Goal: Task Accomplishment & Management: Manage account settings

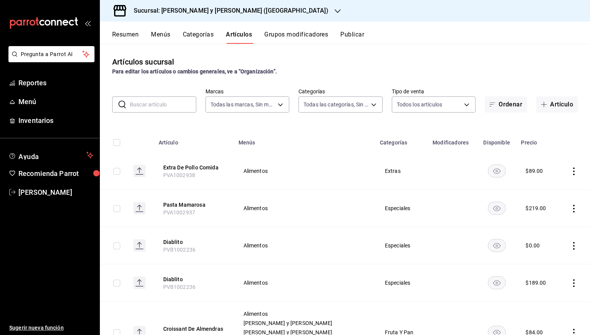
click at [178, 10] on h3 "Sucursal: [PERSON_NAME] y [PERSON_NAME] ([GEOGRAPHIC_DATA])" at bounding box center [228, 10] width 201 height 9
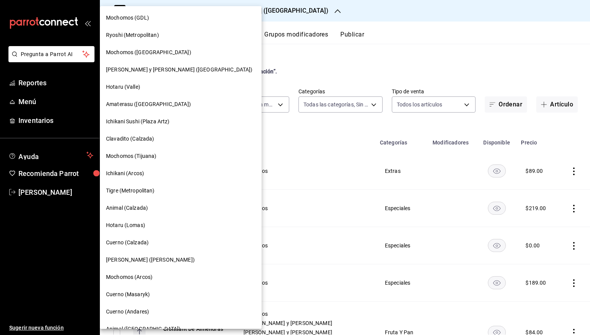
click at [140, 22] on div "Mochomos (GDL)" at bounding box center [181, 17] width 162 height 17
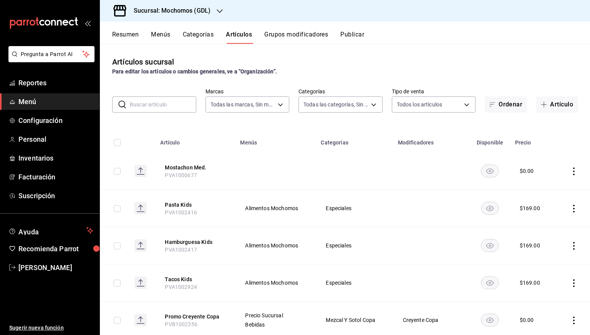
type input "36c25d4a-7cb0-456c-a434-e981d54830bc,9cac9703-0c5a-4d8b-addd-5b6b571d65b9"
type input "c0db8a99-aef8-4e9c-862d-72763fc5d605,0e6da5ad-e1ed-4623-8a7f-4db137866549,4ba6e…"
click at [260, 183] on td at bounding box center [276, 171] width 81 height 37
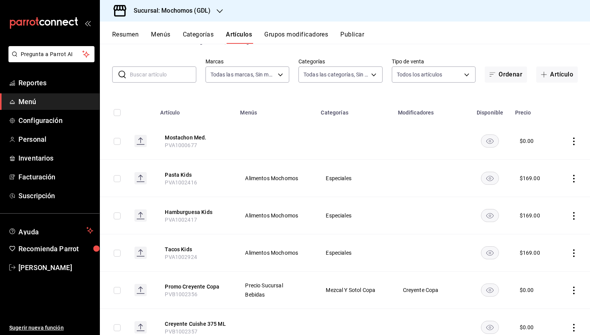
scroll to position [29, 0]
click at [189, 172] on button "Pasta Kids" at bounding box center [195, 176] width 61 height 8
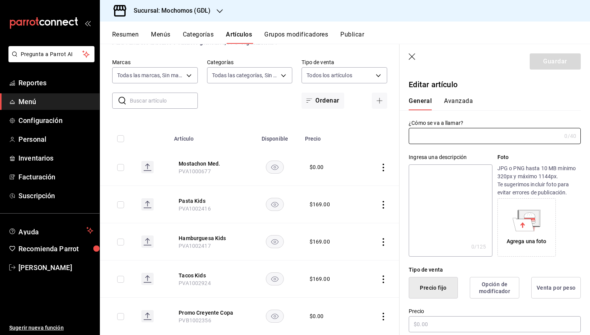
type input "Pasta Kids"
type input "PVA1002416"
type input "$169.00"
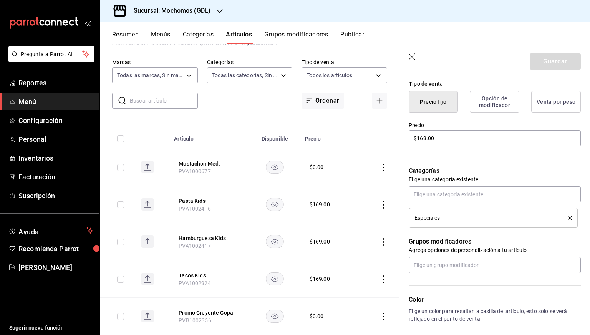
scroll to position [188, 0]
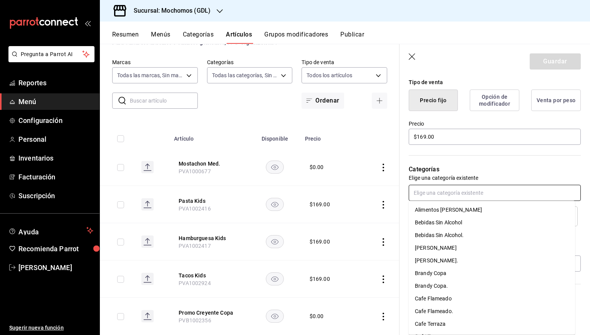
click at [451, 195] on input "text" at bounding box center [495, 193] width 172 height 16
type input "esp"
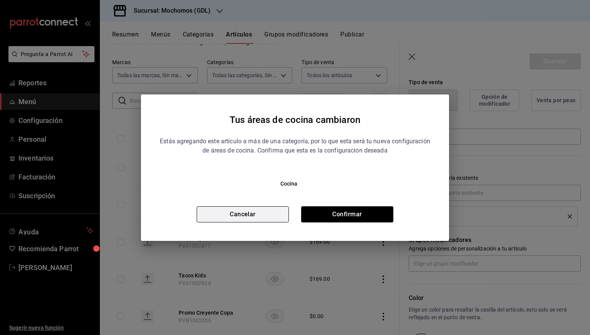
click at [256, 211] on button "Cancelar" at bounding box center [243, 214] width 92 height 16
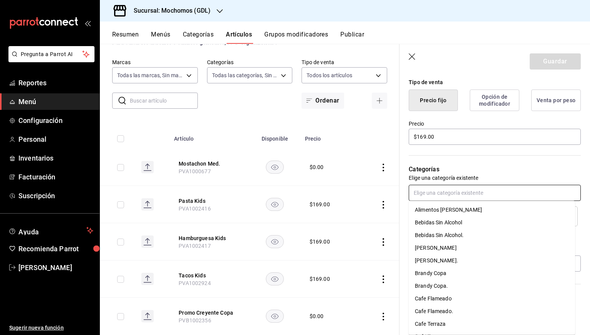
click at [469, 188] on input "text" at bounding box center [495, 193] width 172 height 16
type input "esp"
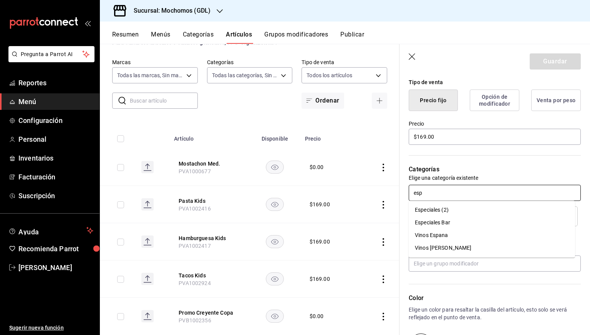
click at [436, 209] on li "Especiales (2)" at bounding box center [492, 210] width 166 height 13
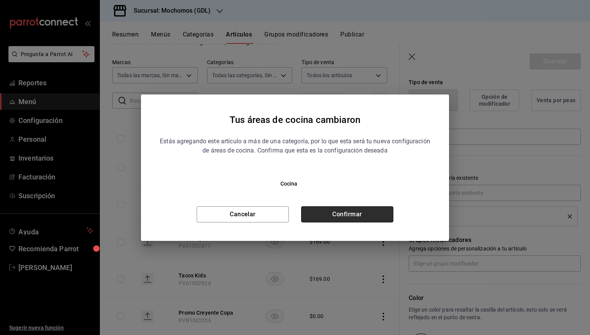
click at [368, 216] on button "Confirmar" at bounding box center [347, 214] width 92 height 16
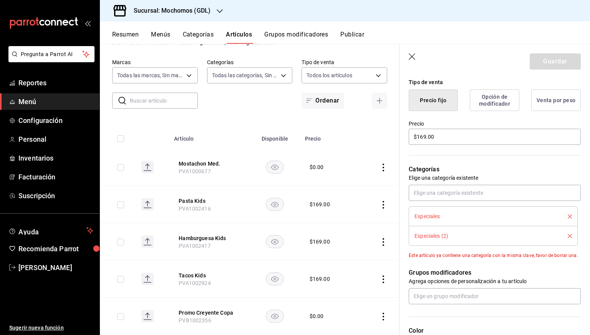
click at [568, 217] on icon "delete" at bounding box center [570, 216] width 4 height 4
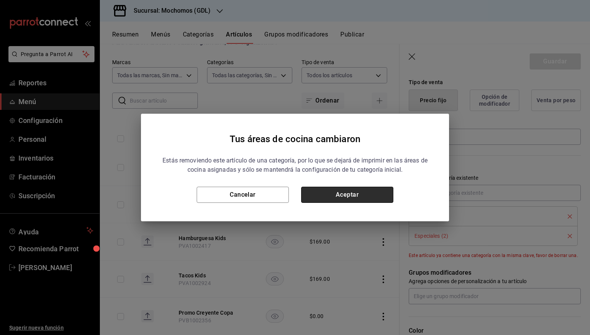
click at [374, 195] on button "Aceptar" at bounding box center [347, 195] width 92 height 16
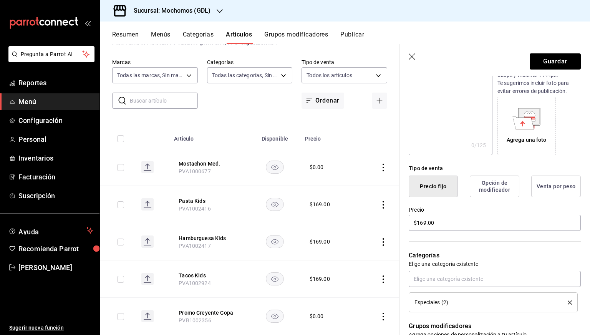
scroll to position [40, 0]
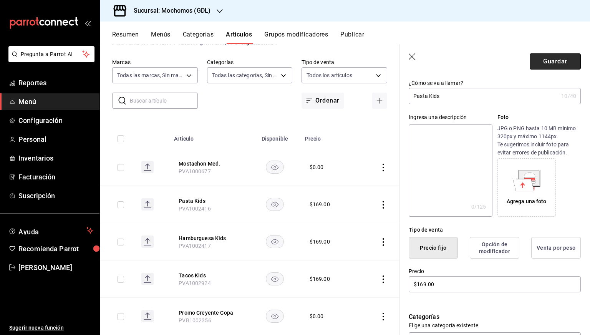
click at [536, 63] on button "Guardar" at bounding box center [555, 61] width 51 height 16
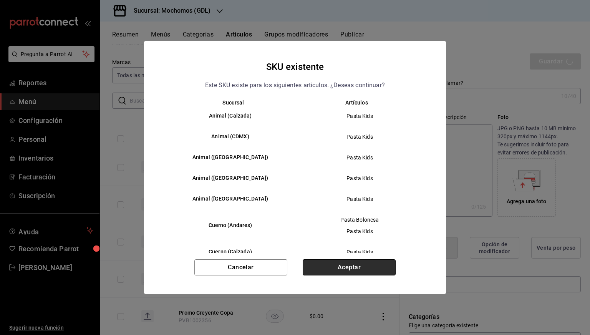
click at [335, 269] on button "Aceptar" at bounding box center [349, 267] width 93 height 16
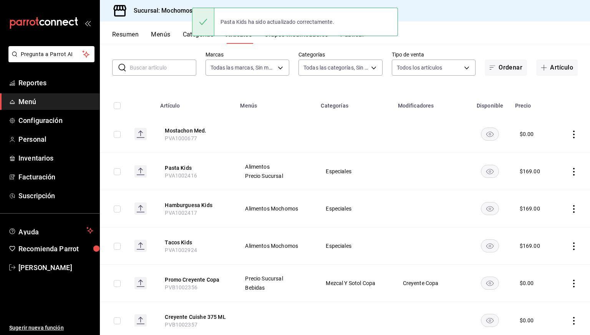
scroll to position [37, 0]
click at [199, 202] on button "Hamburguesa Kids" at bounding box center [195, 205] width 61 height 8
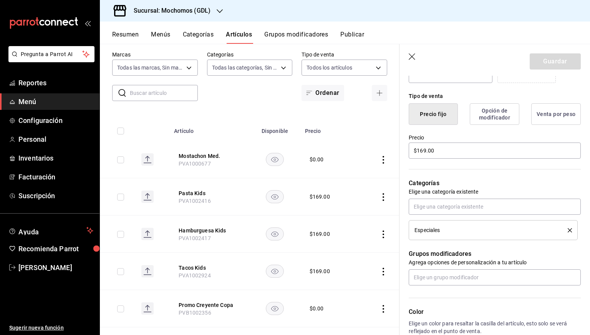
scroll to position [175, 0]
click at [444, 199] on input "text" at bounding box center [495, 205] width 172 height 16
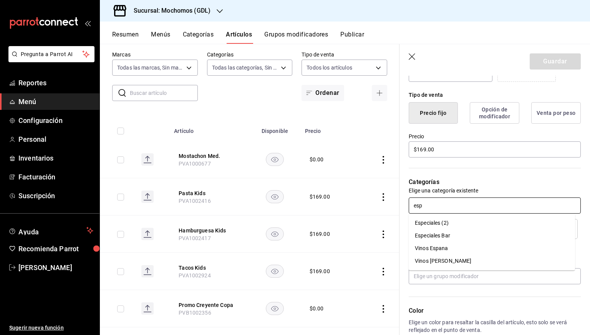
type input "espe"
click at [436, 224] on li "Especiales (2)" at bounding box center [492, 223] width 166 height 13
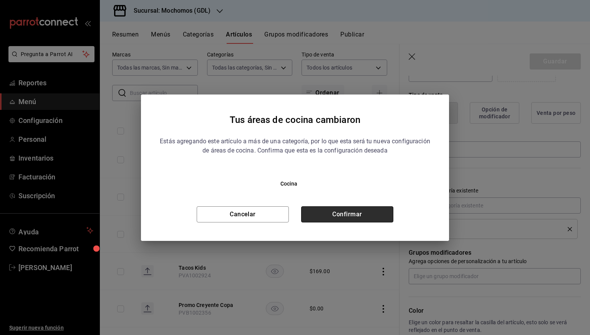
click at [368, 214] on button "Confirmar" at bounding box center [347, 214] width 92 height 16
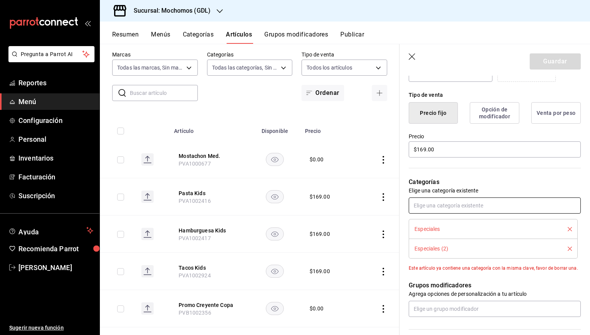
scroll to position [219, 0]
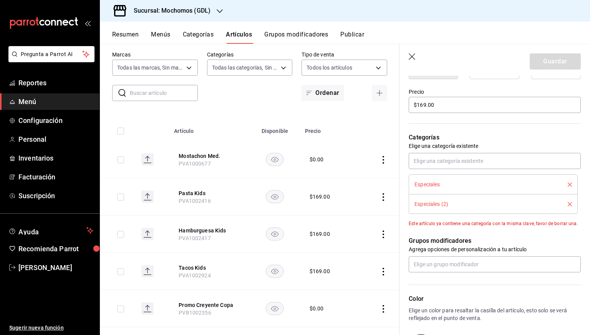
click at [568, 186] on icon "delete" at bounding box center [570, 185] width 4 height 4
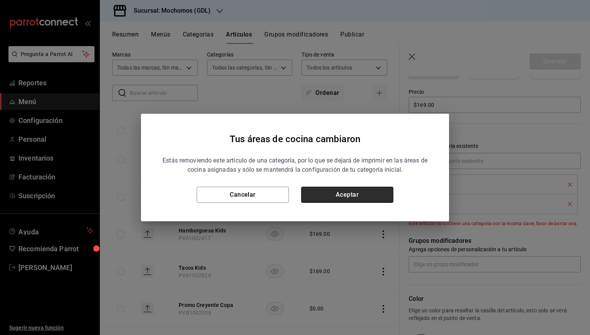
click at [376, 193] on button "Aceptar" at bounding box center [347, 195] width 92 height 16
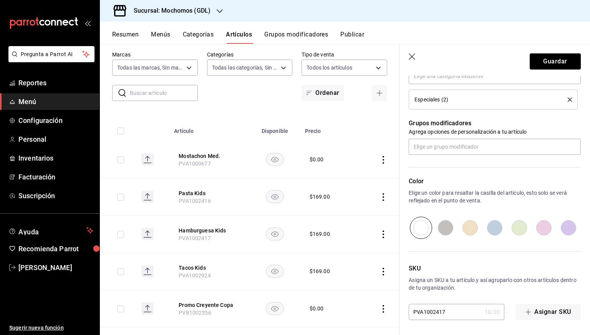
scroll to position [0, 0]
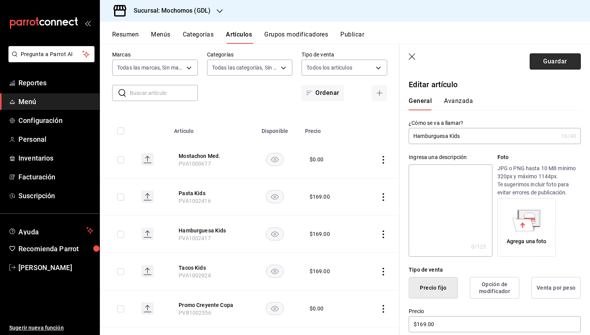
click at [544, 66] on button "Guardar" at bounding box center [555, 61] width 51 height 16
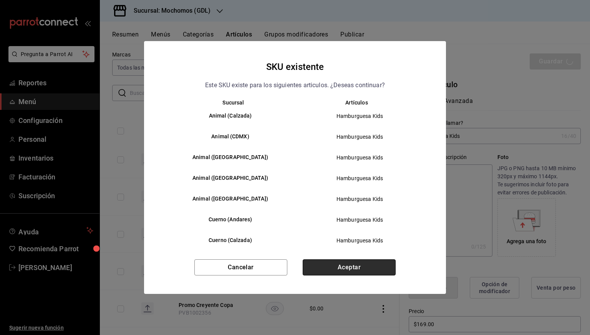
click at [357, 265] on button "Aceptar" at bounding box center [349, 267] width 93 height 16
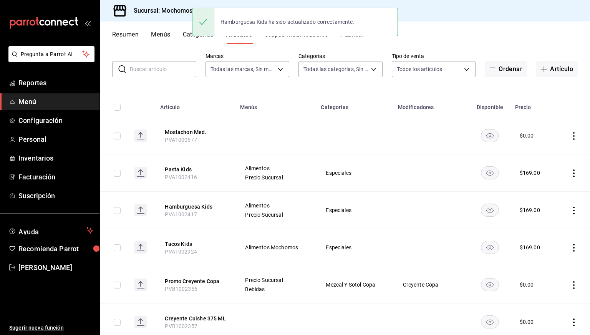
scroll to position [36, 0]
click at [174, 244] on button "Tacos Kids" at bounding box center [195, 243] width 61 height 8
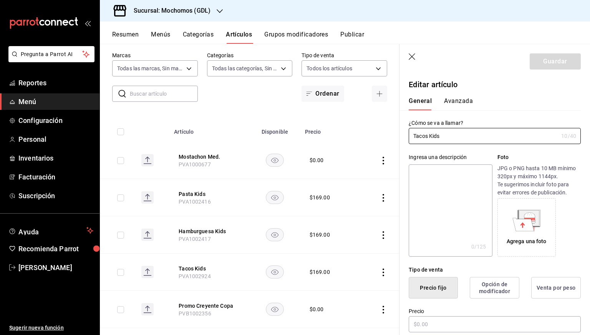
type input "$169.00"
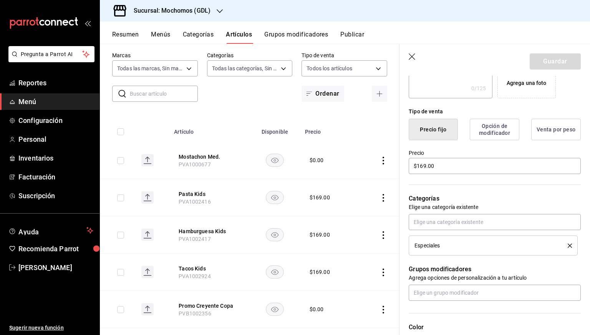
scroll to position [168, 0]
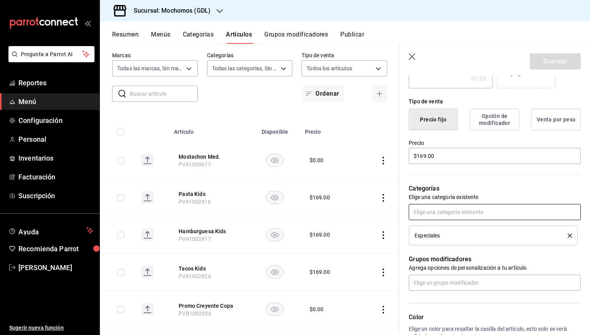
click at [448, 216] on input "text" at bounding box center [495, 212] width 172 height 16
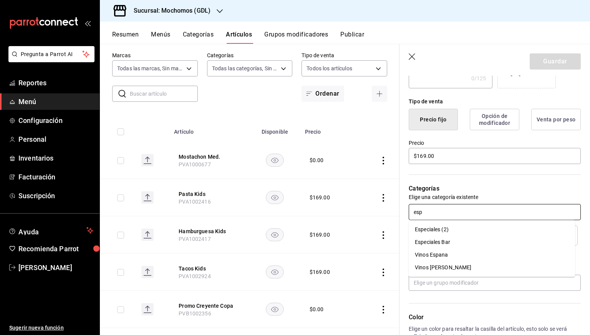
type input "espe"
click at [450, 231] on li "Especiales (2)" at bounding box center [492, 229] width 166 height 13
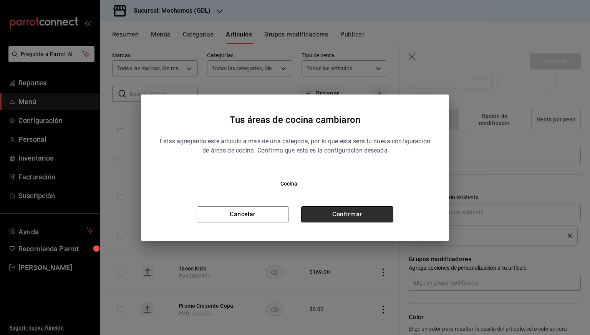
click at [365, 211] on button "Confirmar" at bounding box center [347, 214] width 92 height 16
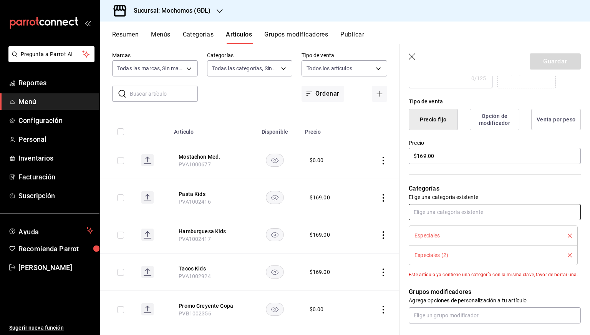
scroll to position [206, 0]
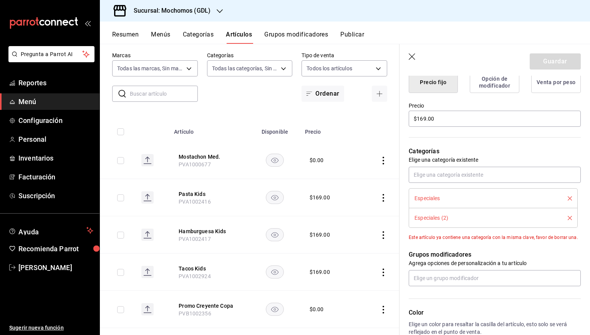
click at [568, 196] on icon "delete" at bounding box center [570, 198] width 4 height 4
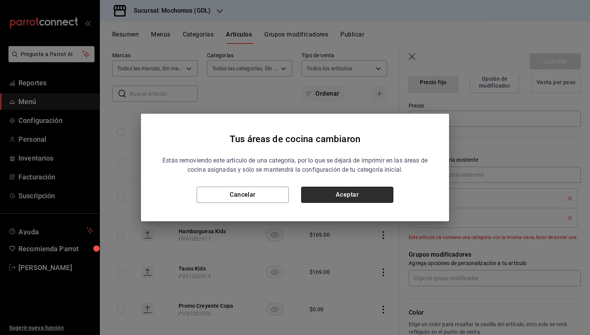
click at [372, 192] on button "Aceptar" at bounding box center [347, 195] width 92 height 16
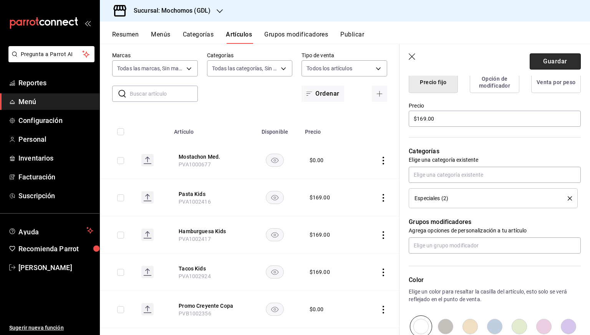
click at [558, 58] on button "Guardar" at bounding box center [555, 61] width 51 height 16
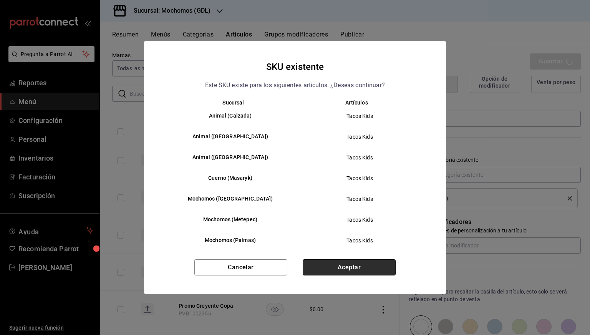
click at [332, 266] on button "Aceptar" at bounding box center [349, 267] width 93 height 16
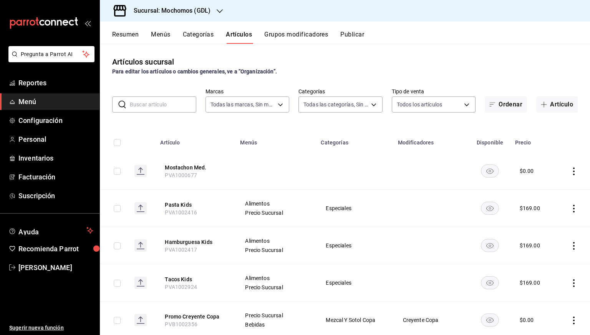
click at [347, 34] on button "Publicar" at bounding box center [352, 37] width 24 height 13
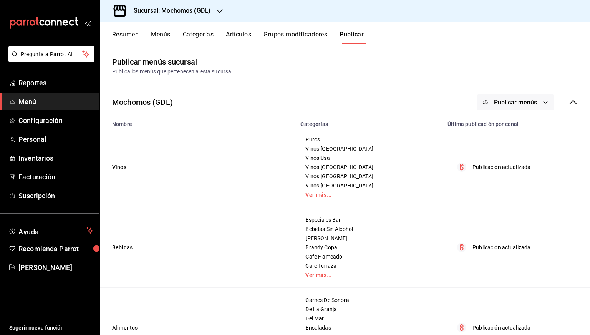
click at [543, 100] on icon "button" at bounding box center [546, 102] width 6 height 6
click at [507, 128] on span "Punto de venta" at bounding box center [521, 127] width 37 height 8
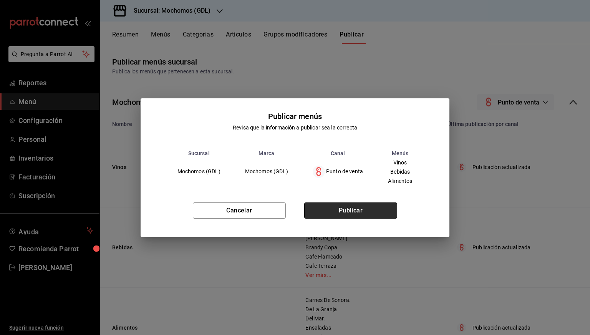
click at [373, 210] on button "Publicar" at bounding box center [350, 210] width 93 height 16
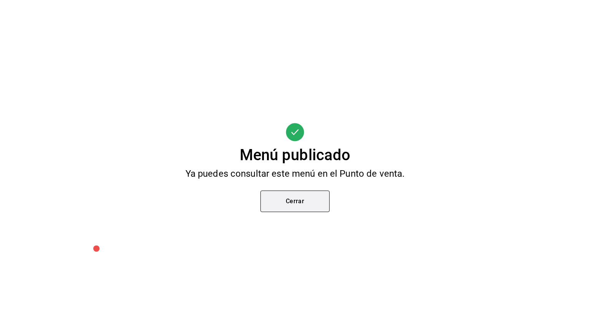
click at [297, 205] on button "Cerrar" at bounding box center [295, 202] width 69 height 22
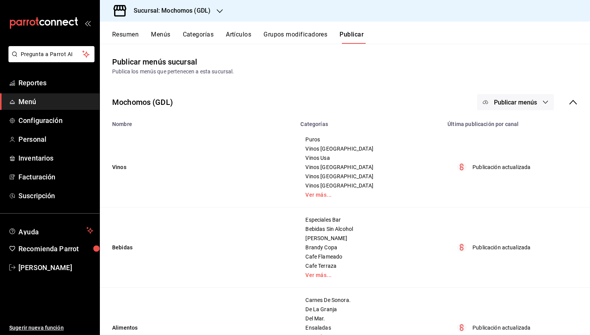
click at [129, 39] on button "Resumen" at bounding box center [125, 37] width 27 height 13
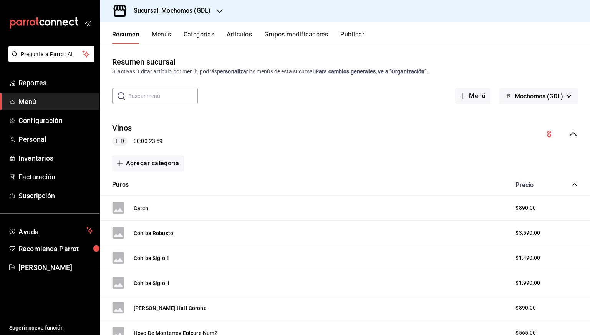
click at [346, 38] on button "Publicar" at bounding box center [352, 37] width 24 height 13
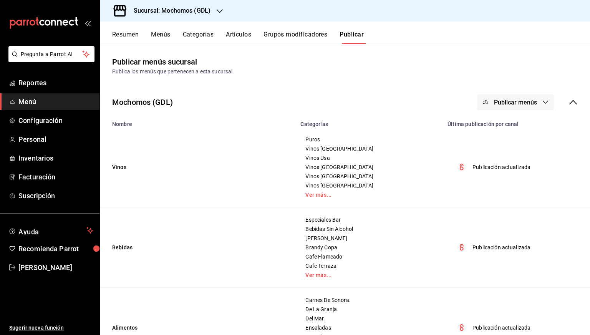
click at [531, 97] on button "Publicar menús" at bounding box center [515, 102] width 77 height 16
click at [506, 129] on span "Punto de venta" at bounding box center [521, 127] width 37 height 8
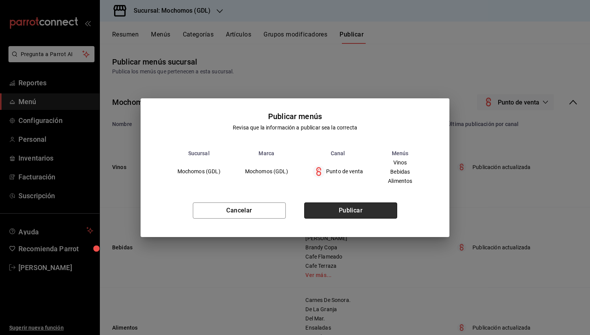
click at [371, 209] on button "Publicar" at bounding box center [350, 210] width 93 height 16
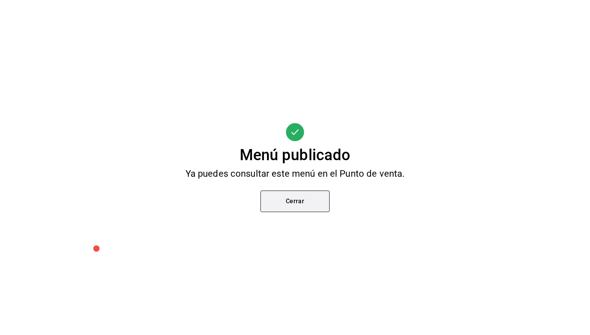
click at [285, 200] on button "Cerrar" at bounding box center [295, 202] width 69 height 22
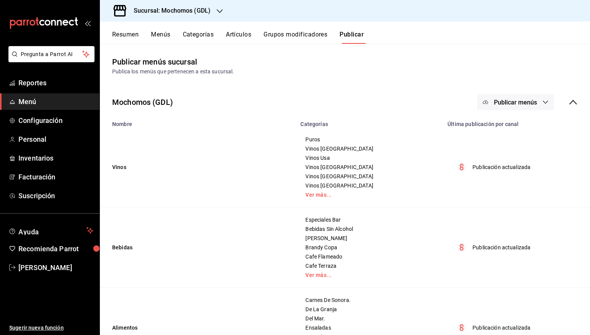
click at [239, 41] on button "Artículos" at bounding box center [238, 37] width 25 height 13
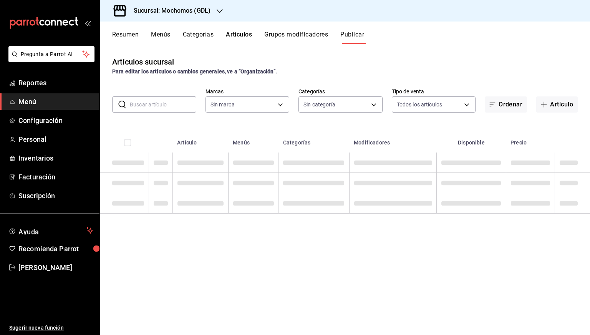
type input "36c25d4a-7cb0-456c-a434-e981d54830bc,9cac9703-0c5a-4d8b-addd-5b6b571d65b9"
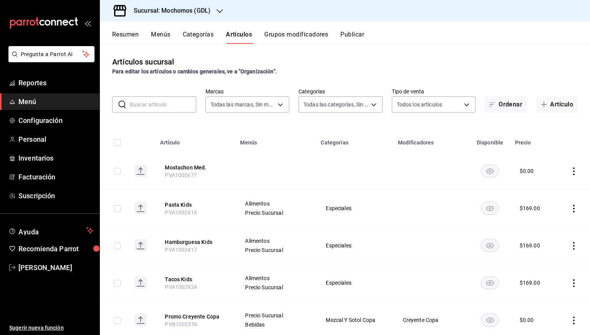
type input "36c25d4a-7cb0-456c-a434-e981d54830bc,9cac9703-0c5a-4d8b-addd-5b6b571d65b9"
type input "c0db8a99-aef8-4e9c-862d-72763fc5d605,0e6da5ad-e1ed-4623-8a7f-4db137866549,4ba6e…"
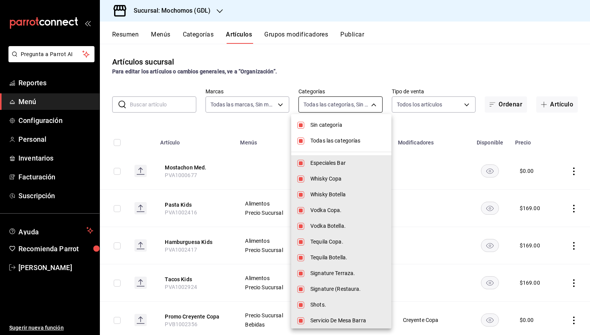
click at [350, 105] on body "Pregunta a Parrot AI Reportes Menú Configuración Personal Inventarios Facturaci…" at bounding box center [295, 167] width 590 height 335
click at [317, 124] on span "Sin categoría" at bounding box center [347, 125] width 75 height 8
checkbox input "false"
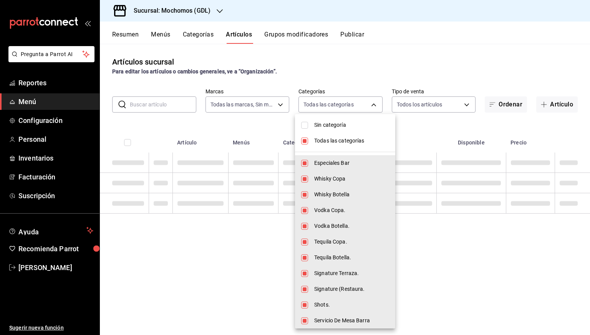
click at [319, 139] on span "Todas las categorías" at bounding box center [351, 141] width 75 height 8
checkbox input "false"
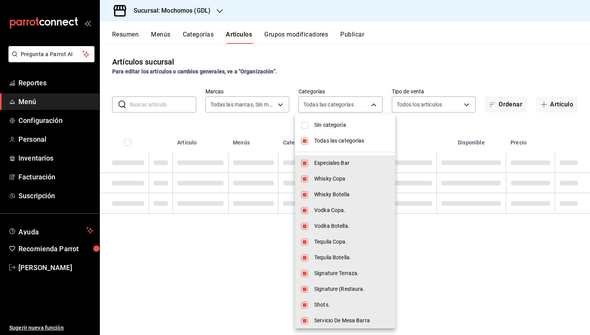
checkbox input "false"
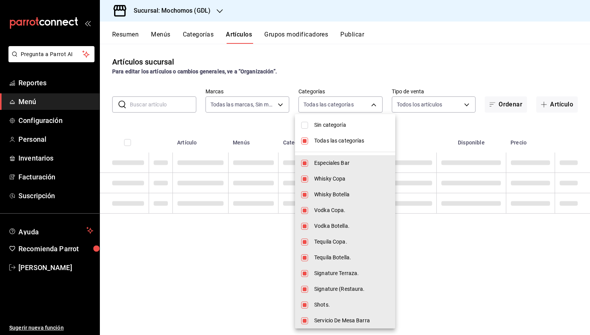
checkbox input "false"
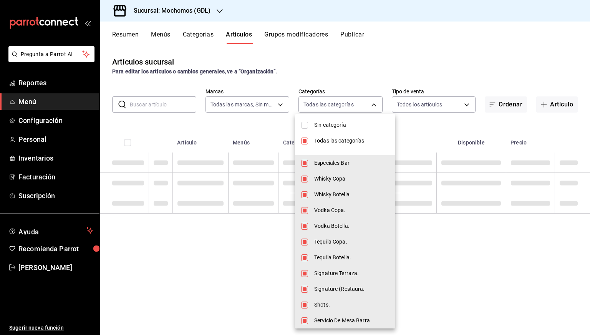
checkbox input "false"
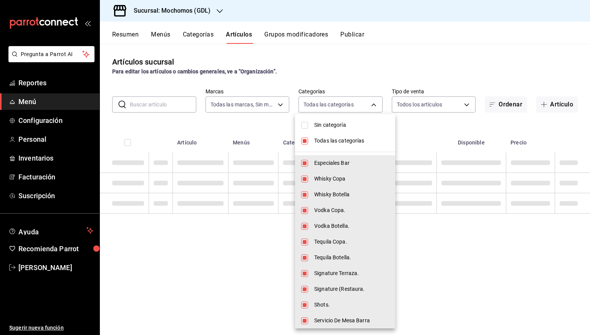
checkbox input "false"
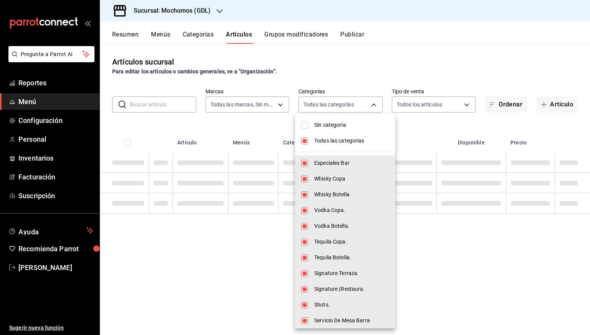
checkbox input "false"
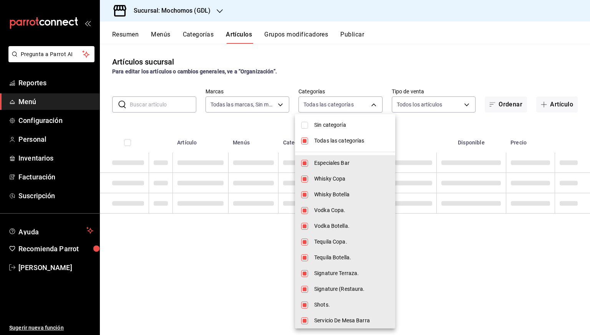
checkbox input "false"
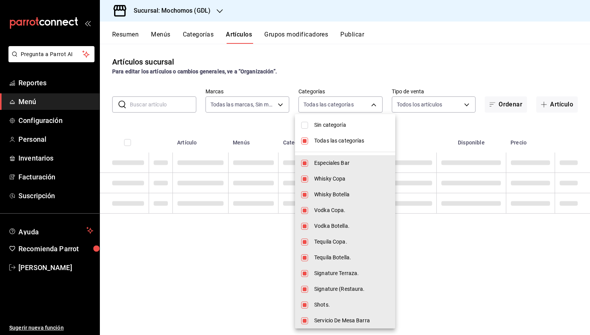
checkbox input "false"
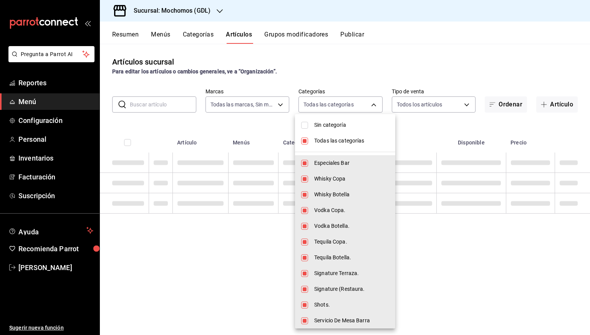
checkbox input "false"
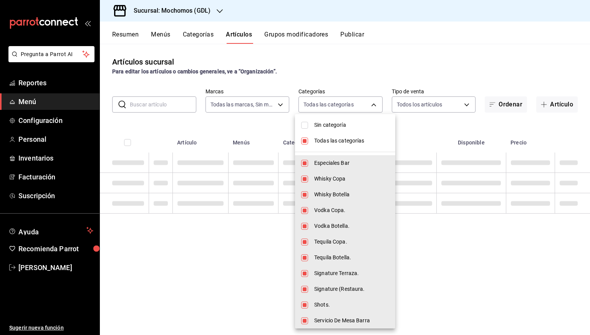
checkbox input "false"
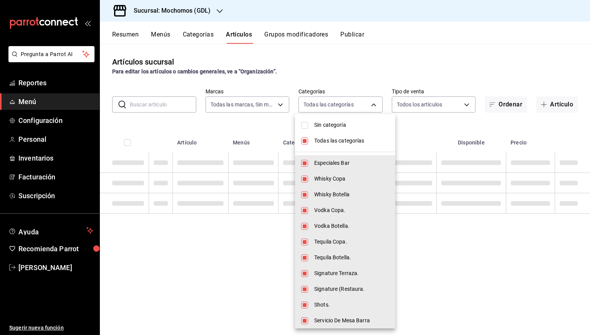
checkbox input "false"
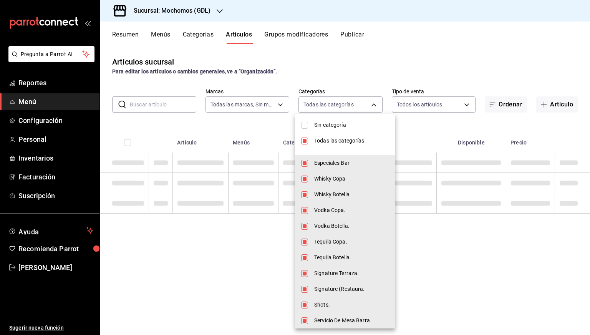
checkbox input "false"
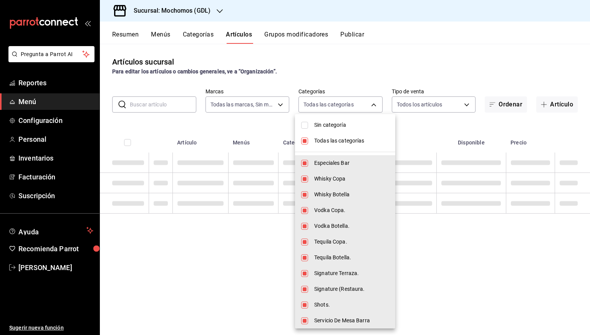
checkbox input "false"
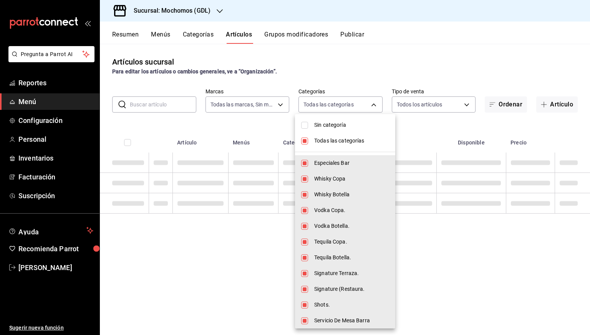
checkbox input "false"
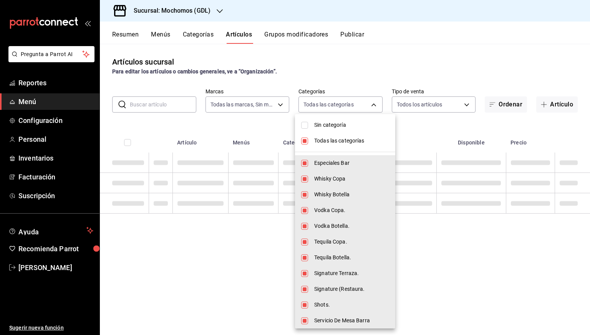
checkbox input "false"
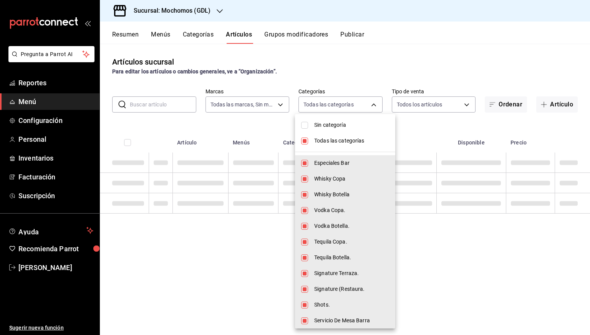
checkbox input "false"
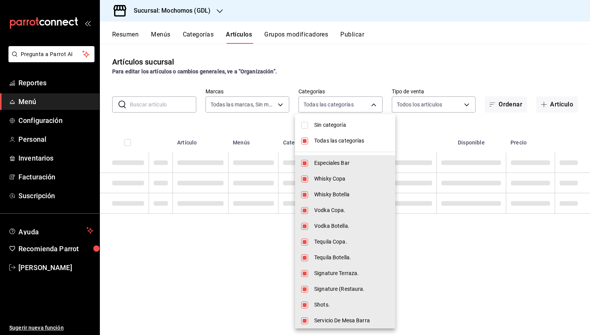
checkbox input "false"
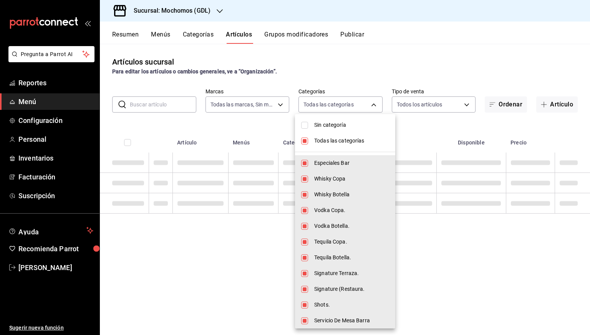
checkbox input "false"
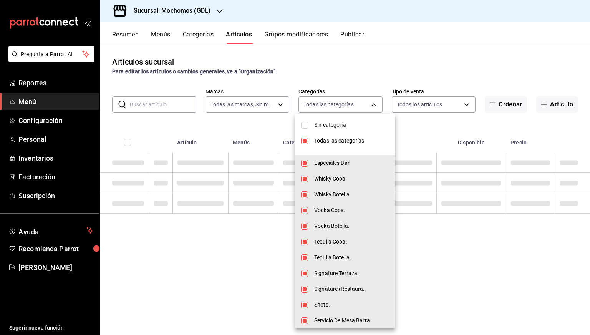
checkbox input "false"
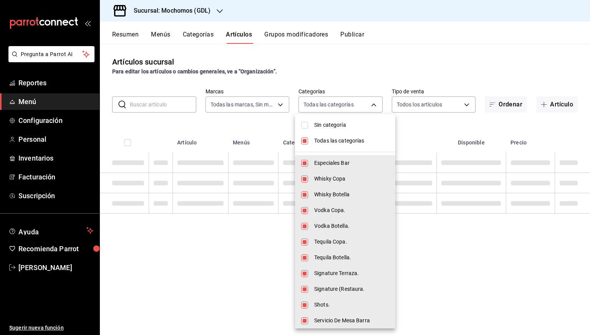
checkbox input "false"
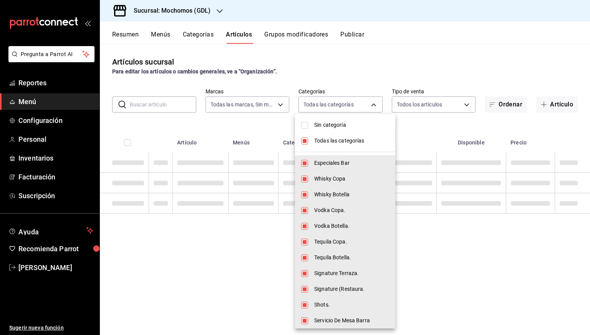
checkbox input "false"
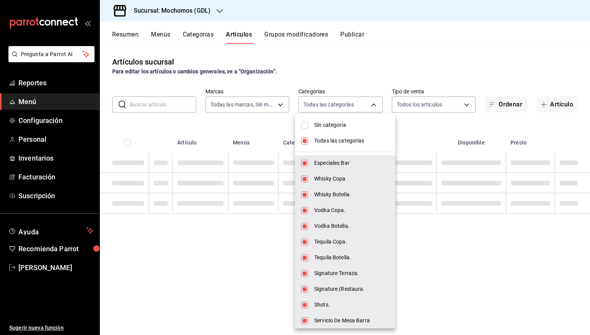
checkbox input "false"
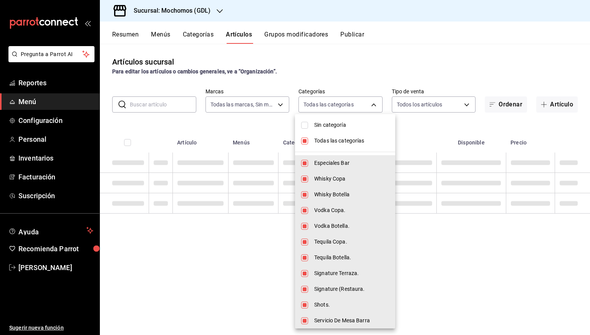
checkbox input "false"
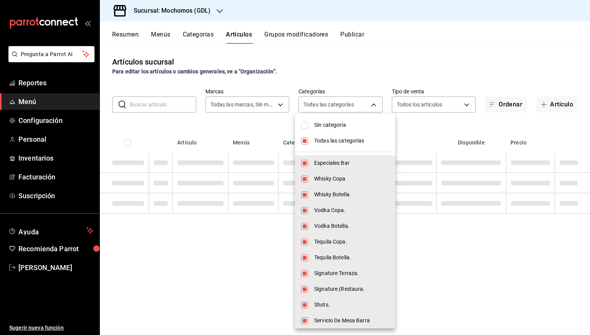
checkbox input "false"
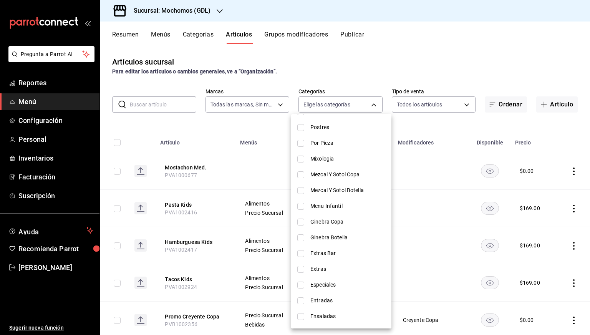
scroll to position [1403, 0]
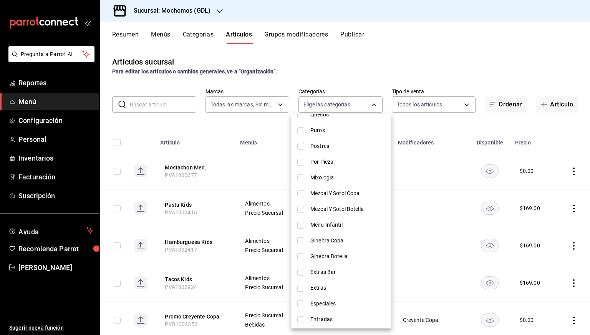
click at [323, 220] on li "Menu Infantil" at bounding box center [341, 225] width 100 height 16
type input "51fc3458-f78a-42f7-b222-d3602dd1c378"
checkbox input "true"
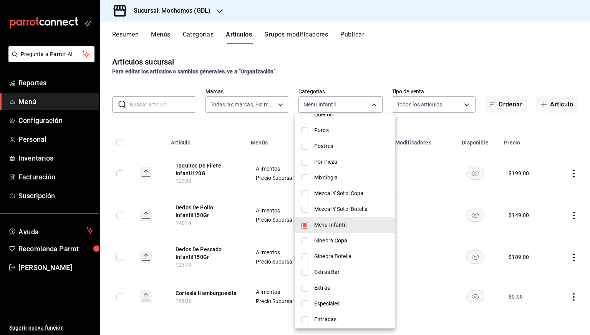
click at [238, 129] on div at bounding box center [295, 167] width 590 height 335
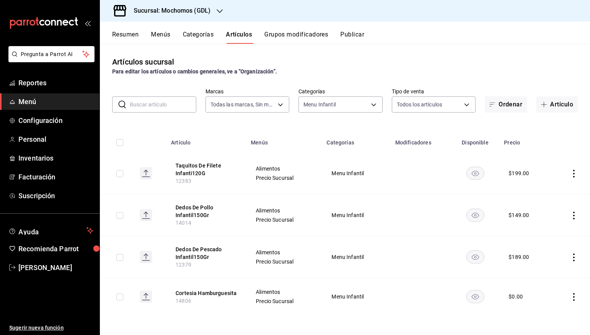
click at [469, 174] on rect "availability-product" at bounding box center [475, 173] width 18 height 13
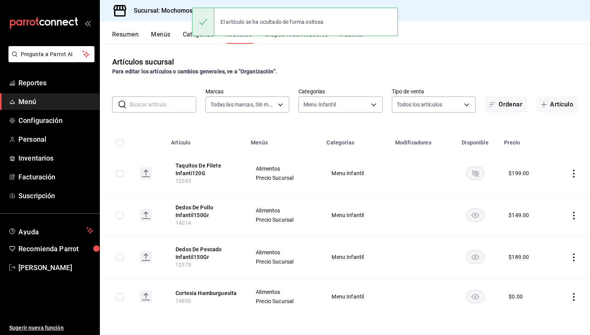
click at [474, 212] on rect "availability-product" at bounding box center [475, 215] width 18 height 13
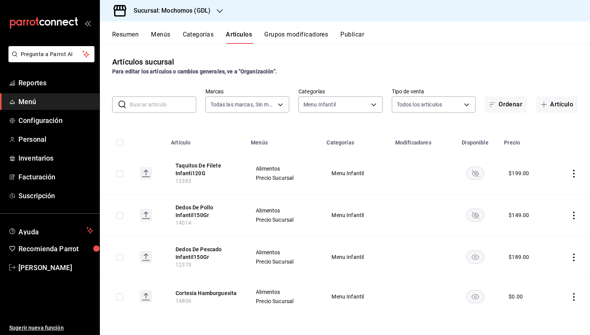
click at [473, 258] on icon "availability-product" at bounding box center [474, 257] width 7 height 5
click at [471, 297] on rect "availability-product" at bounding box center [475, 296] width 18 height 13
click at [403, 204] on td at bounding box center [421, 215] width 60 height 42
click at [353, 35] on button "Publicar" at bounding box center [352, 37] width 24 height 13
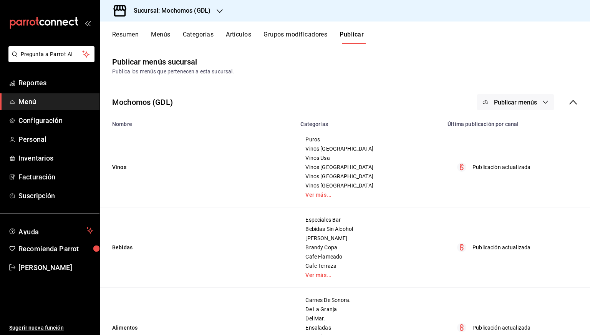
click at [524, 99] on span "Publicar menús" at bounding box center [515, 102] width 43 height 7
click at [511, 123] on span "Punto de venta" at bounding box center [521, 127] width 37 height 8
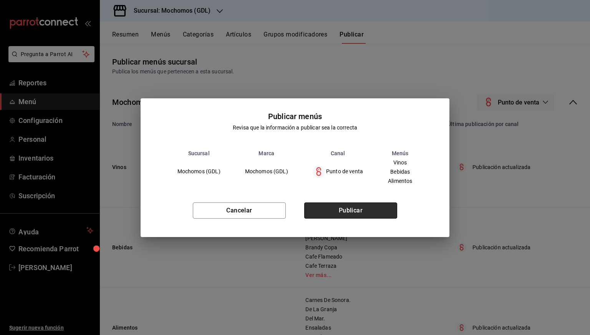
click at [355, 212] on button "Publicar" at bounding box center [350, 210] width 93 height 16
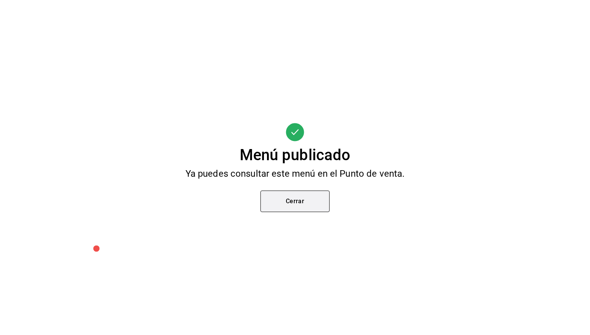
click at [275, 199] on button "Cerrar" at bounding box center [295, 202] width 69 height 22
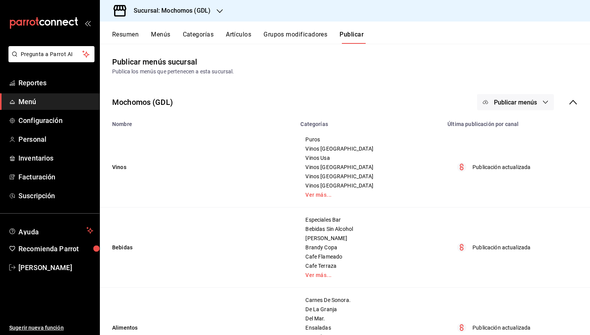
click at [249, 31] on button "Artículos" at bounding box center [238, 37] width 25 height 13
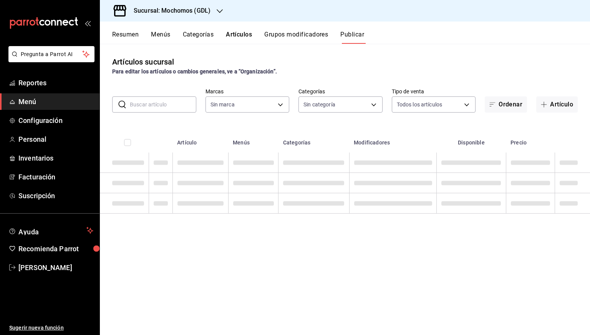
type input "36c25d4a-7cb0-456c-a434-e981d54830bc,9cac9703-0c5a-4d8b-addd-5b6b571d65b9"
click at [274, 12] on div "Sucursal: Mochomos (GDL)" at bounding box center [345, 11] width 490 height 22
type input "36c25d4a-7cb0-456c-a434-e981d54830bc,9cac9703-0c5a-4d8b-addd-5b6b571d65b9"
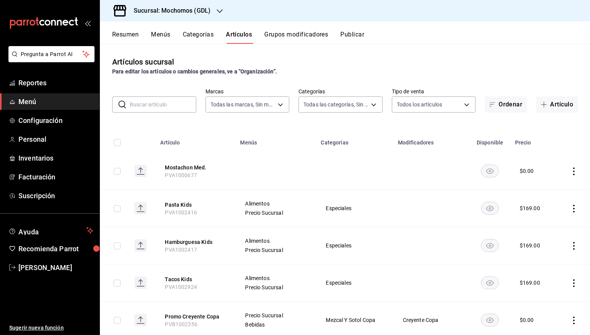
type input "c0db8a99-aef8-4e9c-862d-72763fc5d605,0e6da5ad-e1ed-4623-8a7f-4db137866549,4ba6e…"
click at [162, 101] on input "text" at bounding box center [163, 104] width 66 height 15
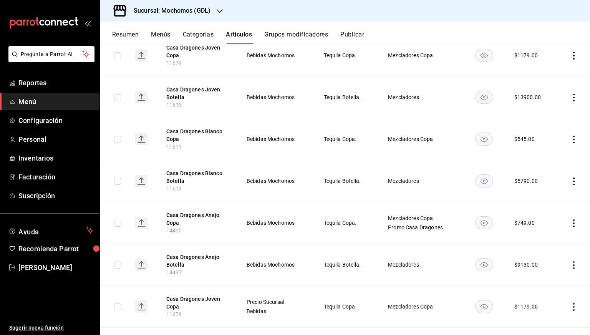
scroll to position [118, 0]
type input "casa dr"
click at [191, 211] on button "Casa Dragones Anejo Copa" at bounding box center [196, 218] width 61 height 15
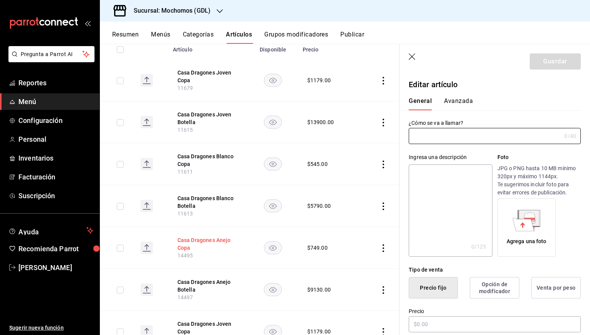
type input "Casa Dragones Anejo Copa"
type textarea "Casa Dragones Anejo Copa"
type textarea "x"
type input "14495"
type textarea "x"
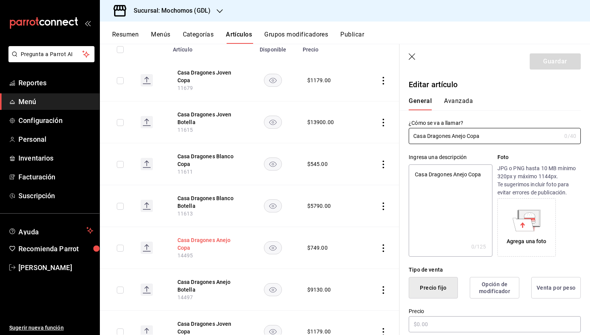
type input "$749.00"
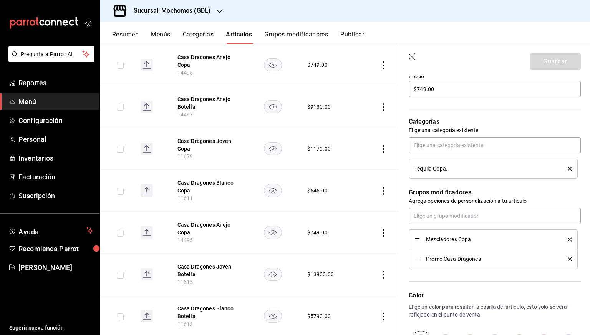
scroll to position [251, 0]
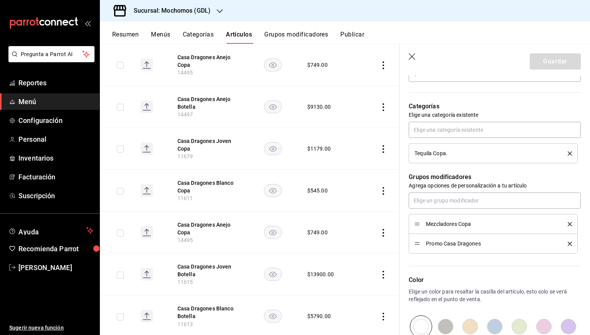
click at [564, 226] on div "Mezcladores Copa" at bounding box center [494, 224] width 158 height 8
click at [568, 224] on icon "delete" at bounding box center [570, 224] width 4 height 4
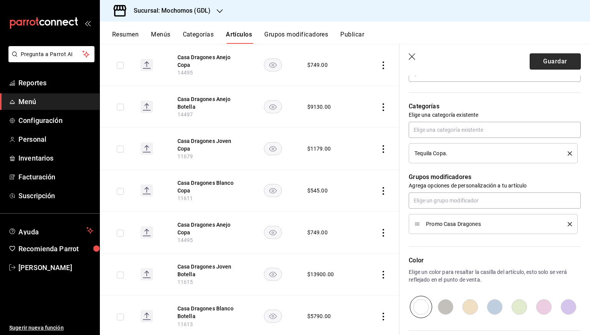
click at [548, 61] on button "Guardar" at bounding box center [555, 61] width 51 height 16
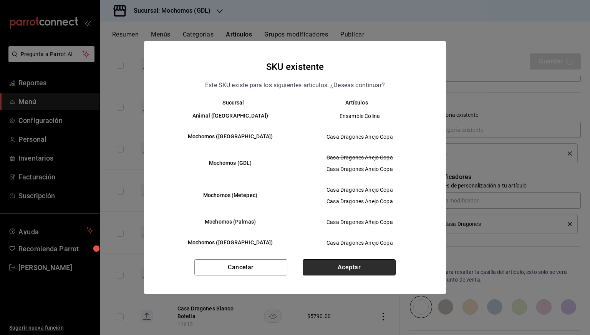
click at [337, 265] on button "Aceptar" at bounding box center [349, 267] width 93 height 16
type textarea "x"
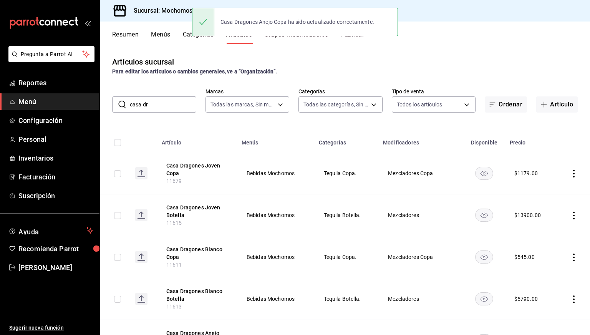
click at [352, 42] on button "Publicar" at bounding box center [352, 37] width 24 height 13
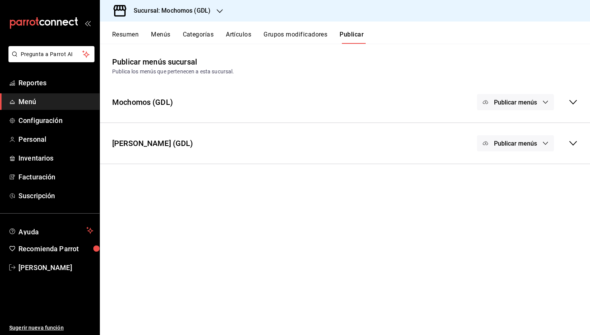
click at [534, 102] on span "Publicar menús" at bounding box center [515, 102] width 43 height 7
click at [516, 123] on li "Punto de venta" at bounding box center [516, 127] width 71 height 22
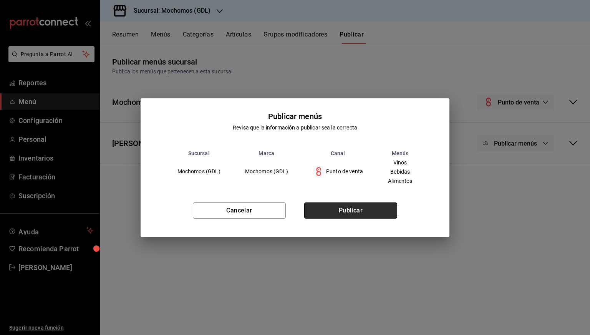
click at [395, 209] on button "Publicar" at bounding box center [350, 210] width 93 height 16
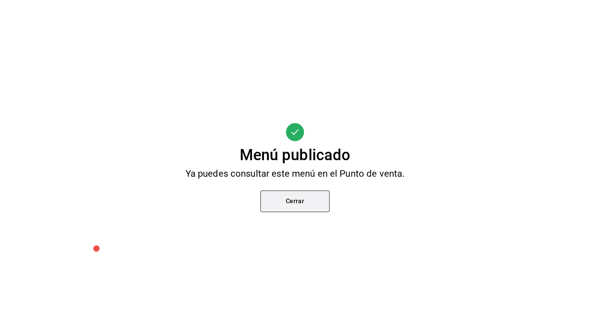
click at [290, 208] on button "Cerrar" at bounding box center [295, 202] width 69 height 22
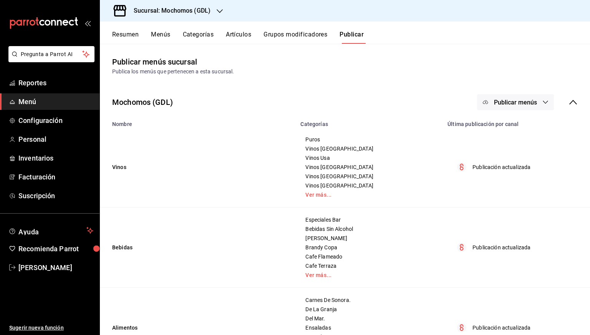
click at [241, 39] on button "Artículos" at bounding box center [238, 37] width 25 height 13
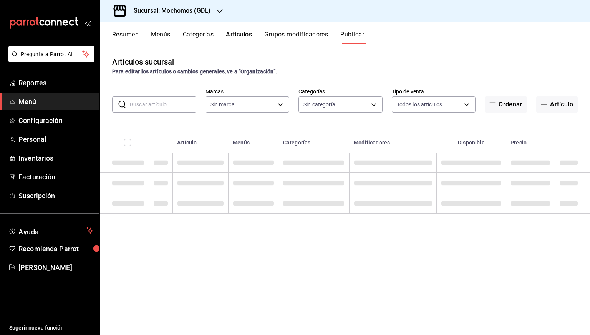
type input "36c25d4a-7cb0-456c-a434-e981d54830bc,9cac9703-0c5a-4d8b-addd-5b6b571d65b9"
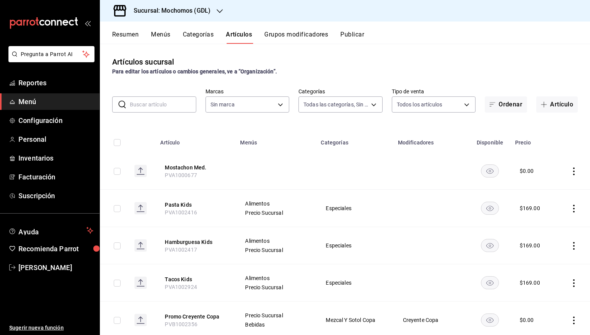
type input "c0db8a99-aef8-4e9c-862d-72763fc5d605,0e6da5ad-e1ed-4623-8a7f-4db137866549,4ba6e…"
type input "36c25d4a-7cb0-456c-a434-e981d54830bc,9cac9703-0c5a-4d8b-addd-5b6b571d65b9"
click at [163, 108] on input "text" at bounding box center [163, 104] width 66 height 15
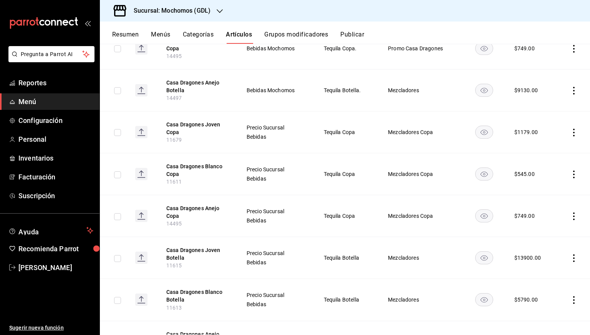
scroll to position [294, 0]
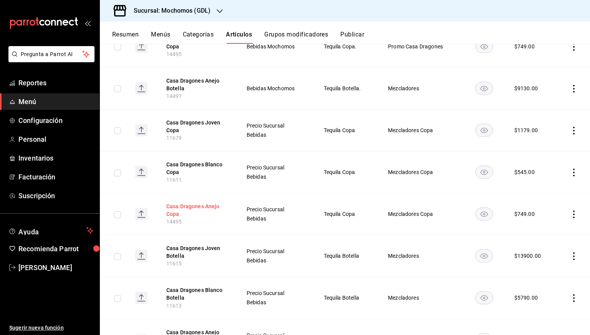
type input "[PERSON_NAME]"
click at [199, 202] on button "Casa Dragones Anejo Copa" at bounding box center [196, 209] width 61 height 15
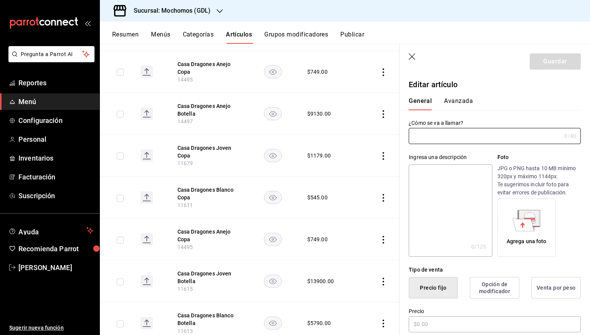
type input "Casa Dragones Anejo Copa"
type textarea "Casa Dragones Anejo Copa"
type textarea "x"
type input "14495"
type textarea "x"
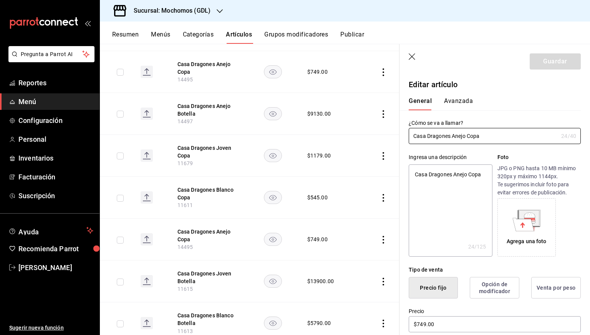
type input "$749.00"
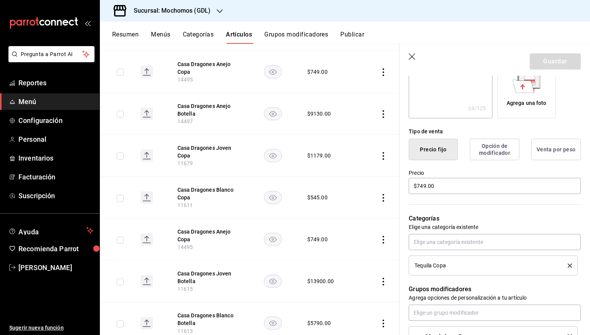
scroll to position [151, 0]
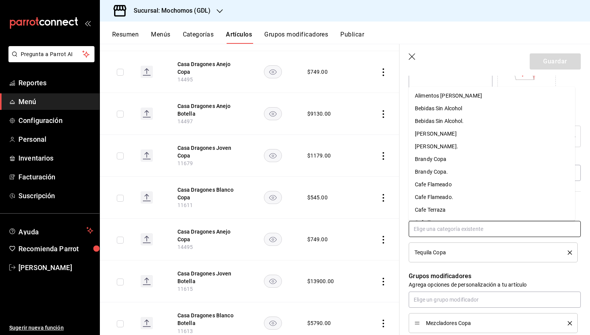
click at [433, 222] on input "text" at bounding box center [495, 229] width 172 height 16
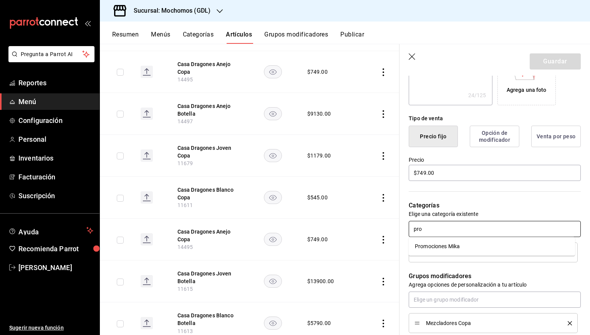
type input "prom"
click at [435, 246] on li "Promociones Mika" at bounding box center [492, 246] width 166 height 13
type textarea "x"
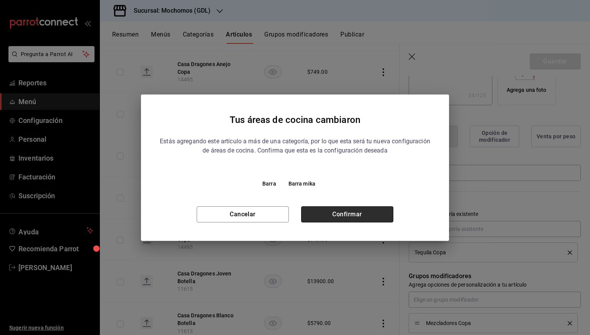
click at [355, 212] on button "Confirmar" at bounding box center [347, 214] width 92 height 16
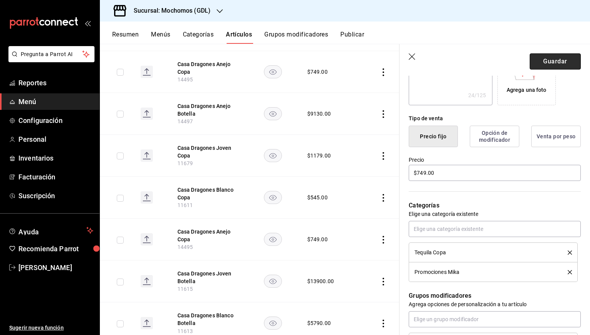
click at [536, 61] on button "Guardar" at bounding box center [555, 61] width 51 height 16
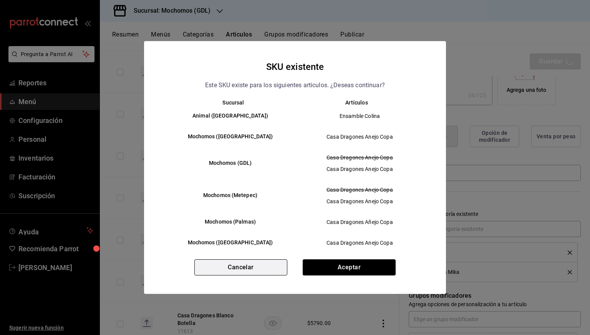
click at [239, 273] on button "Cancelar" at bounding box center [240, 267] width 93 height 16
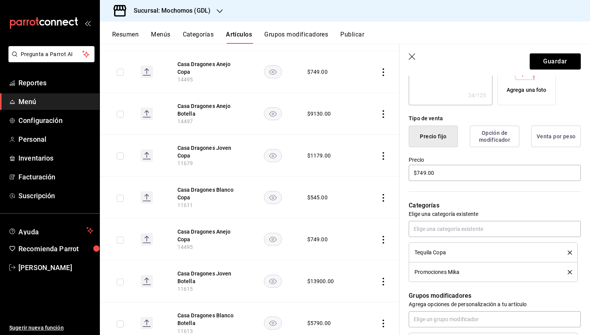
click at [568, 271] on icon "delete" at bounding box center [570, 272] width 4 height 4
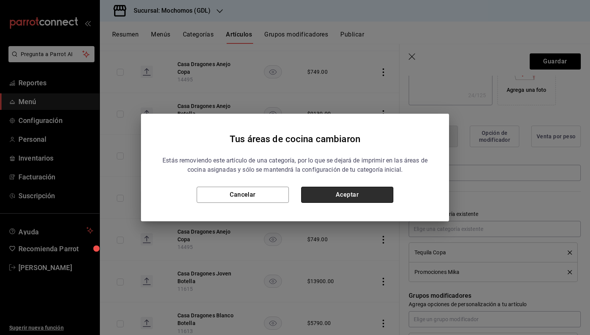
click at [366, 188] on button "Aceptar" at bounding box center [347, 195] width 92 height 16
type textarea "x"
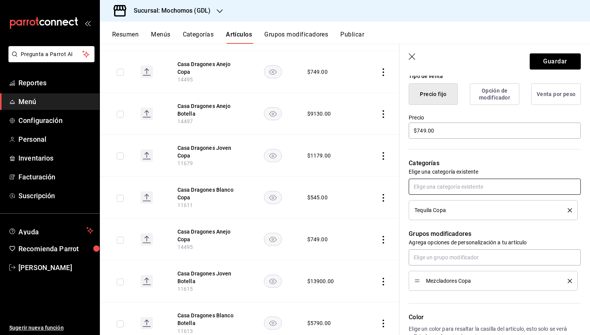
scroll to position [199, 0]
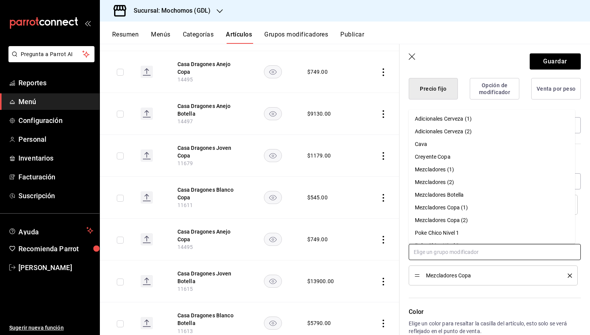
click at [455, 253] on input "text" at bounding box center [495, 252] width 172 height 16
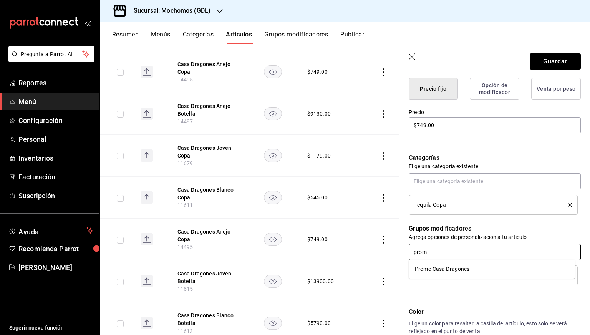
type input "promo"
click at [456, 268] on div "Promo Casa Dragones" at bounding box center [442, 269] width 55 height 8
type textarea "x"
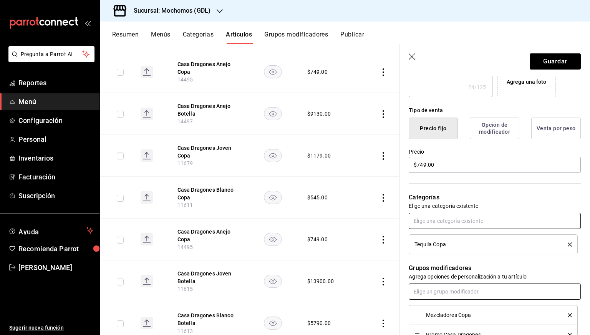
scroll to position [131, 0]
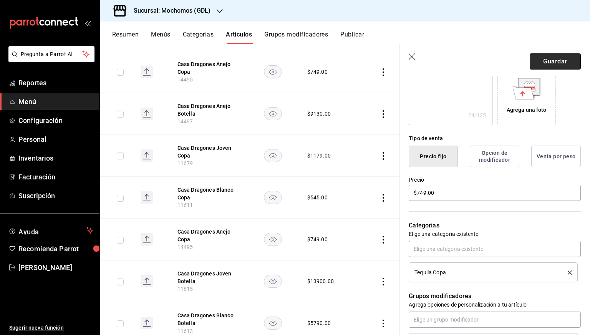
click at [541, 57] on button "Guardar" at bounding box center [555, 61] width 51 height 16
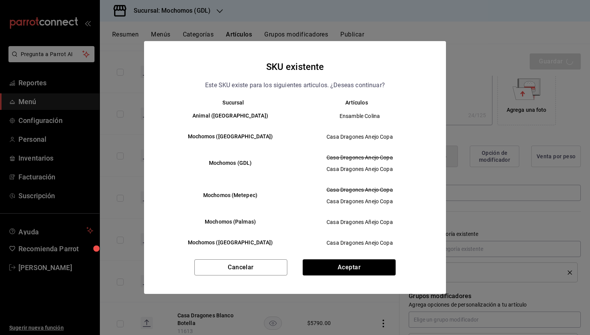
click at [324, 257] on div "SKU existente Este SKU existe para los siguientes articulos. ¿Deseas continuar?…" at bounding box center [295, 167] width 302 height 253
click at [324, 265] on button "Aceptar" at bounding box center [349, 267] width 93 height 16
type textarea "x"
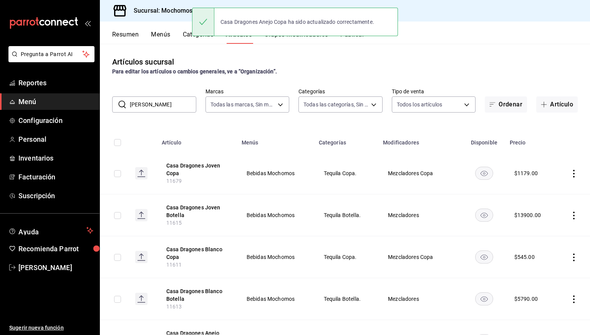
click at [356, 38] on button "Publicar" at bounding box center [352, 37] width 24 height 13
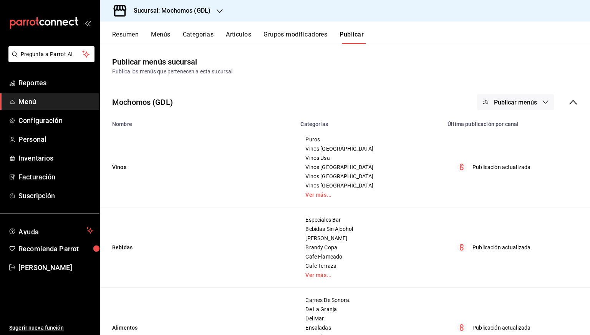
click at [517, 96] on button "Publicar menús" at bounding box center [515, 102] width 77 height 16
click at [499, 137] on li "Punto de venta" at bounding box center [510, 127] width 71 height 22
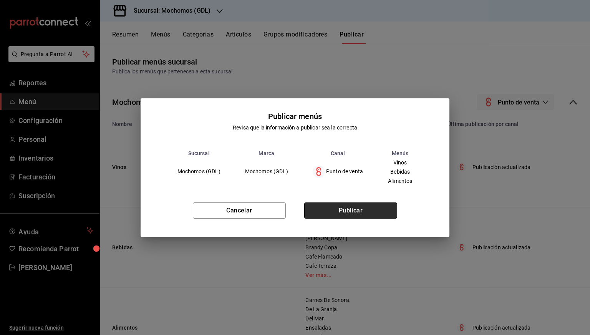
click at [390, 211] on button "Publicar" at bounding box center [350, 210] width 93 height 16
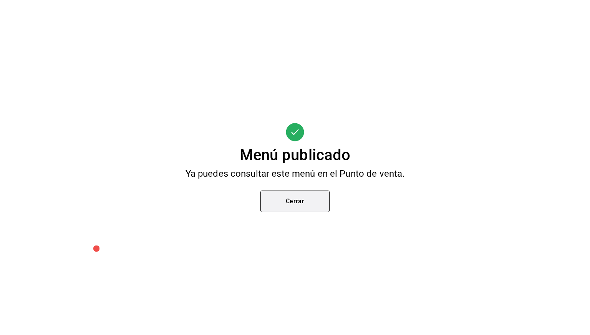
click at [291, 205] on button "Cerrar" at bounding box center [295, 202] width 69 height 22
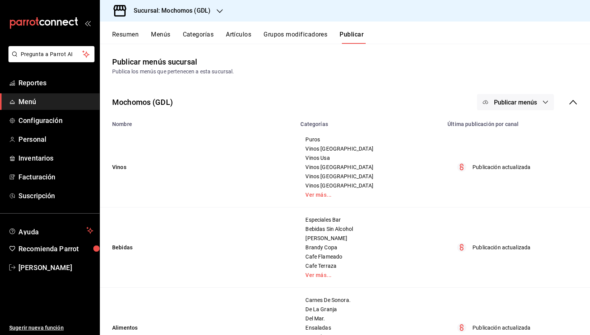
click at [232, 30] on div "Resumen Menús Categorías Artículos Grupos modificadores Publicar" at bounding box center [345, 33] width 490 height 22
click at [232, 36] on button "Artículos" at bounding box center [238, 37] width 25 height 13
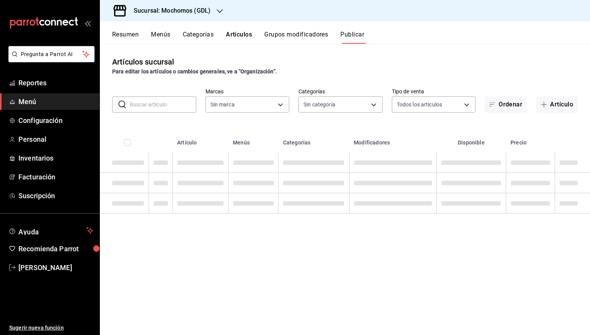
type input "36c25d4a-7cb0-456c-a434-e981d54830bc,9cac9703-0c5a-4d8b-addd-5b6b571d65b9"
click at [177, 105] on input "text" at bounding box center [163, 104] width 66 height 15
type input "dra"
type input "36c25d4a-7cb0-456c-a434-e981d54830bc,9cac9703-0c5a-4d8b-addd-5b6b571d65b9"
type input "c0db8a99-aef8-4e9c-862d-72763fc5d605,0e6da5ad-e1ed-4623-8a7f-4db137866549,4ba6e…"
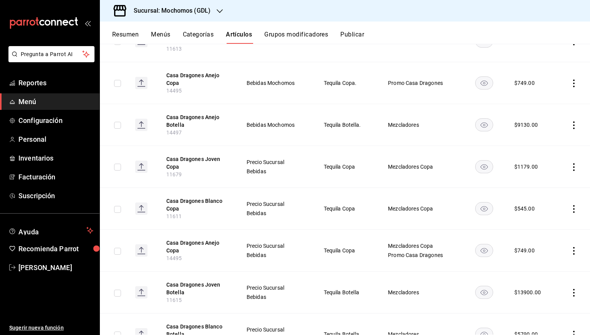
scroll to position [264, 0]
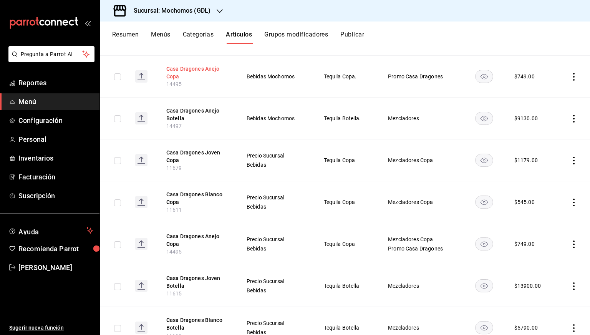
type input "[PERSON_NAME]"
click at [202, 76] on button "Casa Dragones Anejo Copa" at bounding box center [196, 72] width 61 height 15
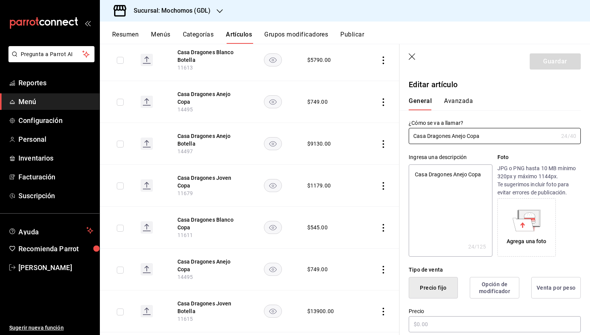
type textarea "x"
type input "$749.00"
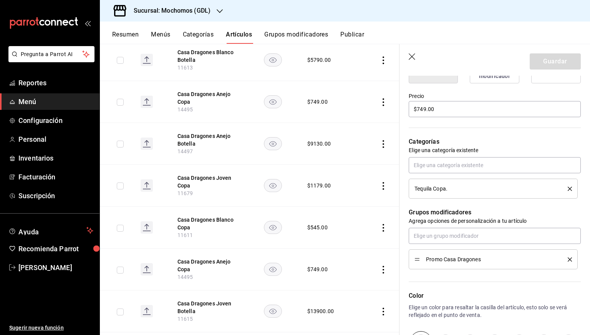
scroll to position [216, 0]
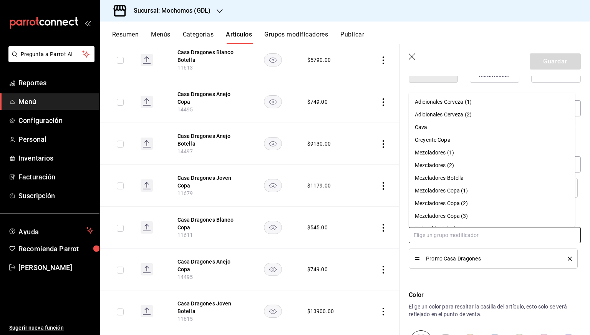
click at [461, 242] on input "text" at bounding box center [495, 235] width 172 height 16
type input "m"
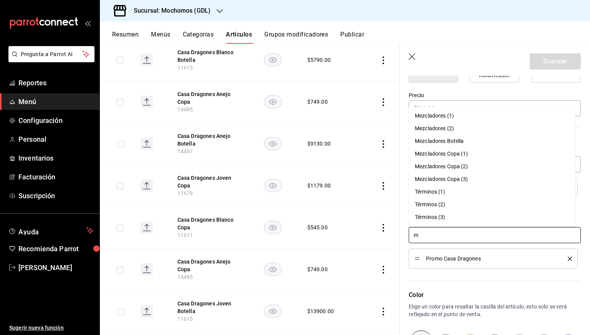
click at [443, 154] on div "Mezcladores Copa (1)" at bounding box center [441, 154] width 53 height 8
type textarea "x"
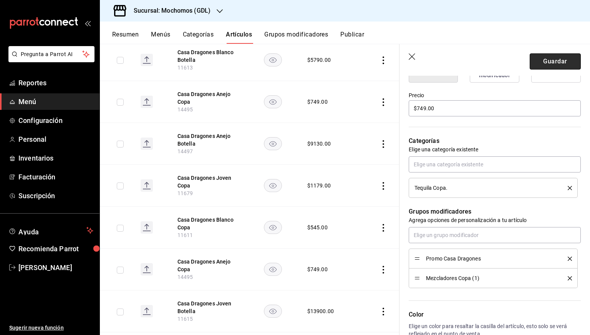
click at [543, 60] on button "Guardar" at bounding box center [555, 61] width 51 height 16
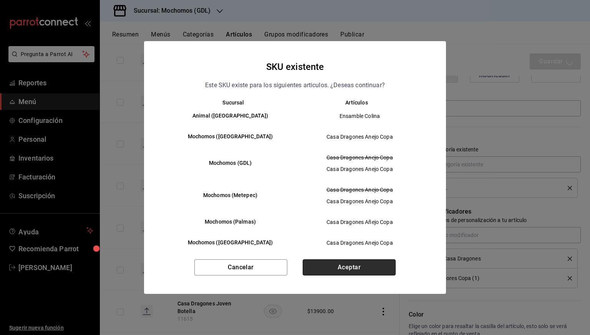
click at [349, 268] on button "Aceptar" at bounding box center [349, 267] width 93 height 16
type textarea "x"
